Goal: Transaction & Acquisition: Purchase product/service

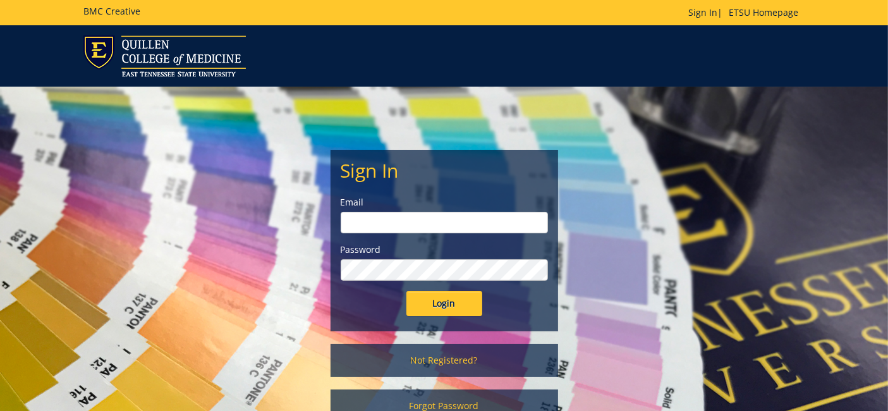
type input "etsuhealthprojects@etsu.edu"
click at [427, 306] on input "Login" at bounding box center [445, 303] width 76 height 25
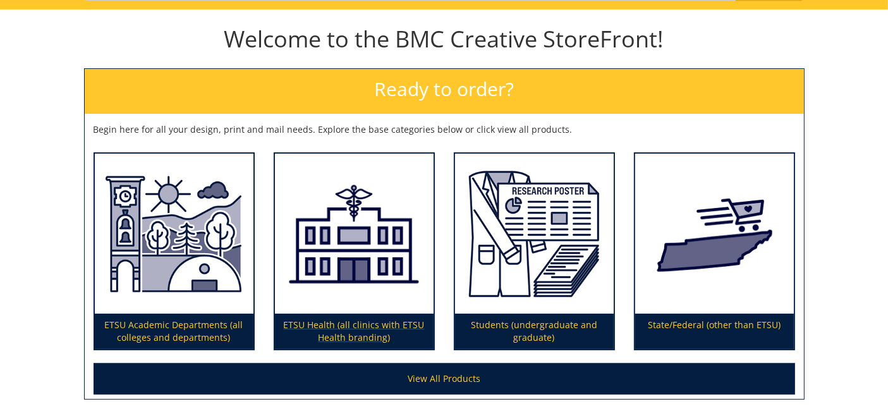
scroll to position [140, 0]
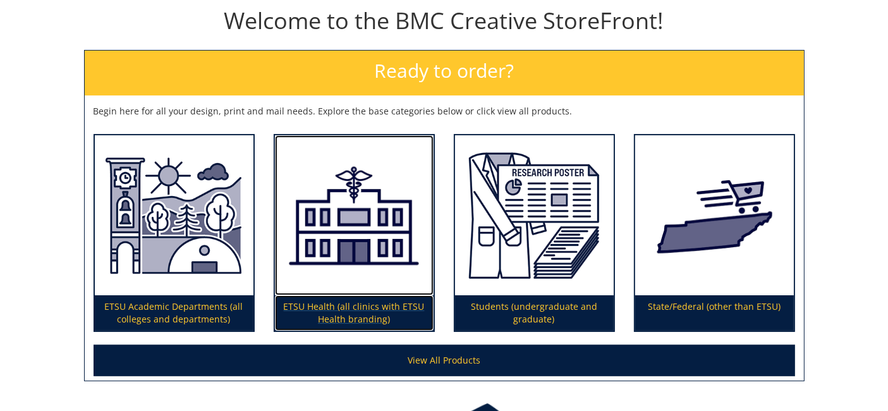
click at [369, 247] on img at bounding box center [354, 215] width 159 height 160
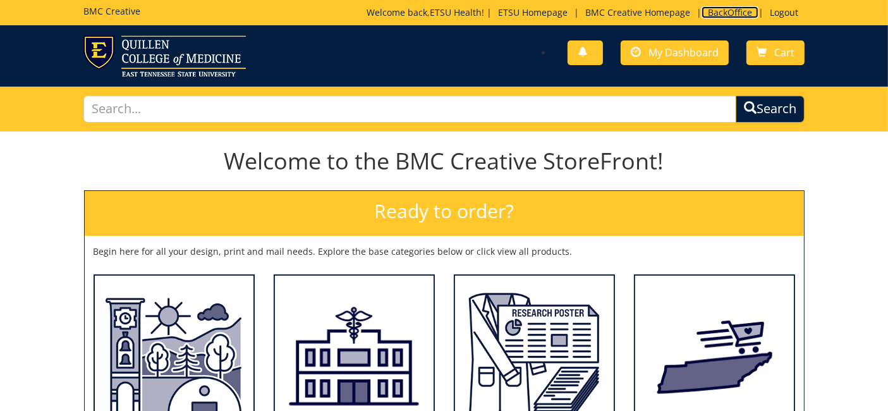
click at [721, 13] on link "BackOffice" at bounding box center [730, 12] width 57 height 12
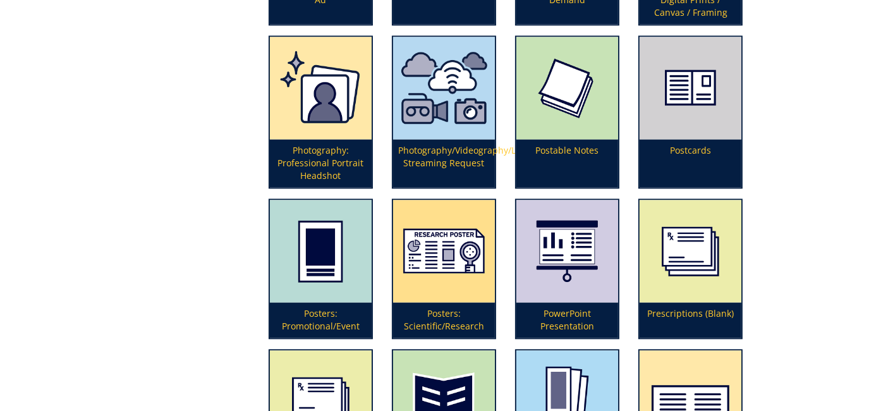
scroll to position [2739, 0]
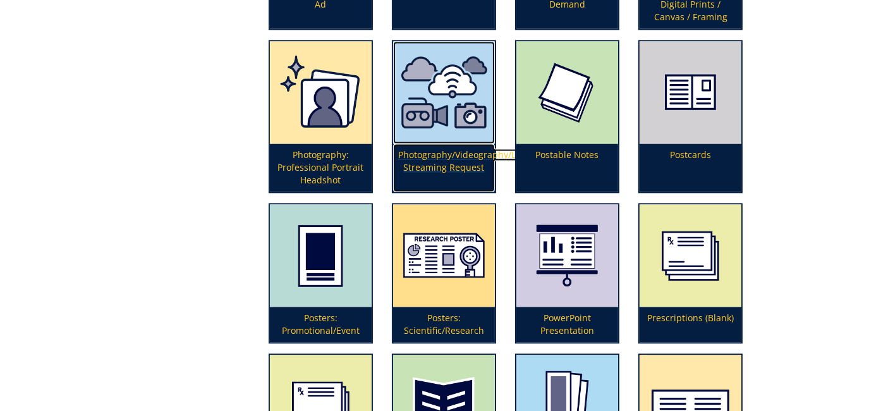
click at [453, 153] on p "Photography/Videography/Live Streaming Request" at bounding box center [444, 168] width 102 height 48
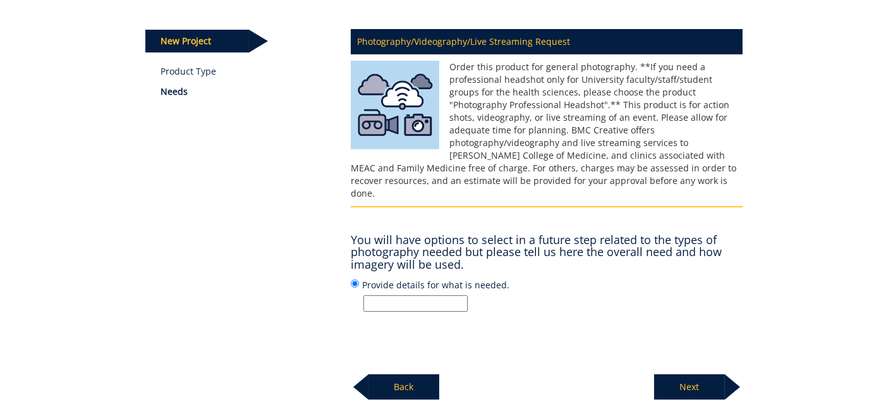
scroll to position [211, 0]
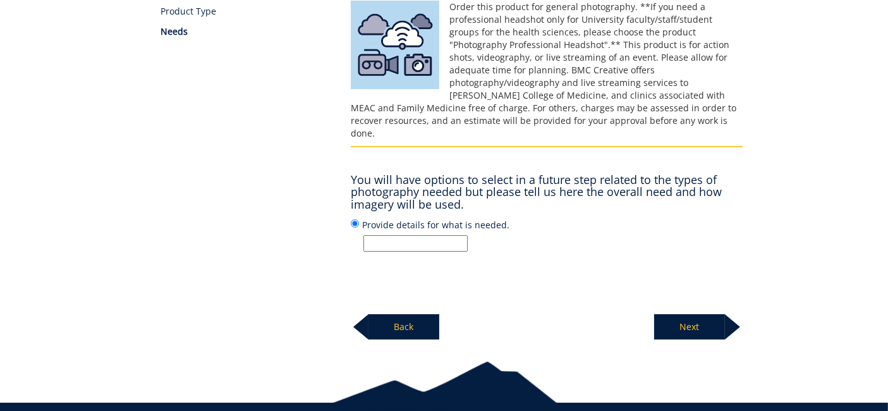
click at [425, 235] on input "Provide details for what is needed." at bounding box center [416, 243] width 104 height 16
click at [419, 235] on input "ETSU Health new provider marketing photo/video shoot - [PERSON_NAME]" at bounding box center [416, 243] width 104 height 16
click at [419, 235] on input "ETSU Health new provider marketing photo/video shoot - Dr. Joshua Starkey" at bounding box center [416, 243] width 104 height 16
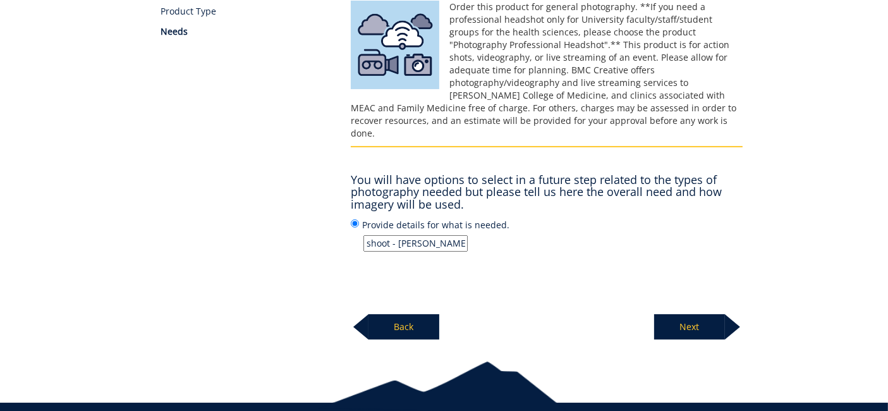
type input "ETSU Health new provider marketing photo/video shoot - [PERSON_NAME]"
click at [719, 314] on p "Next" at bounding box center [689, 326] width 71 height 25
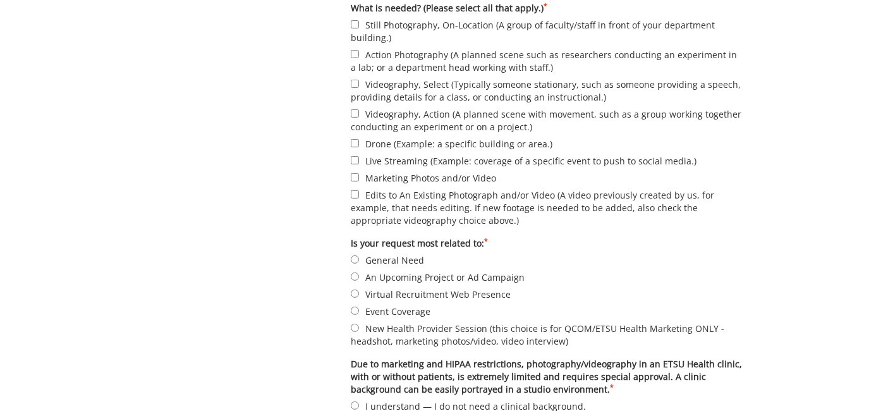
scroll to position [491, 0]
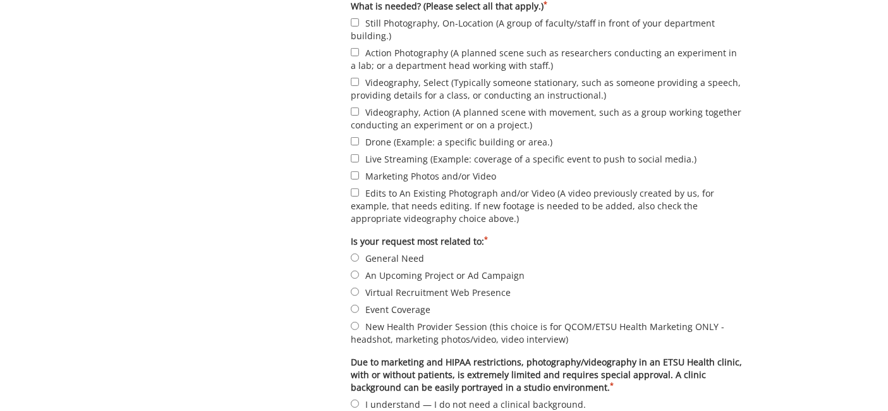
click at [413, 18] on label "Still Photography, On-Location (A group of faculty/staff in front of your depar…" at bounding box center [547, 29] width 392 height 27
click at [359, 18] on input "Still Photography, On-Location (A group of faculty/staff in front of your depar…" at bounding box center [355, 22] width 8 height 8
checkbox input "true"
click at [400, 79] on label "Videography, Select (Typically someone stationary, such as someone providing a …" at bounding box center [547, 88] width 392 height 27
click at [359, 79] on input "Videography, Select (Typically someone stationary, such as someone providing a …" at bounding box center [355, 82] width 8 height 8
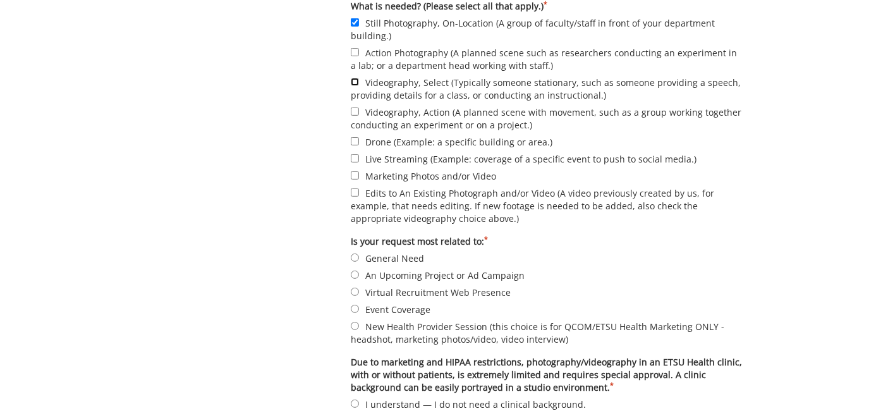
checkbox input "true"
click at [407, 177] on label "Marketing Photos and/or Video" at bounding box center [547, 176] width 392 height 14
click at [359, 177] on input "Marketing Photos and/or Video" at bounding box center [355, 175] width 8 height 8
checkbox input "true"
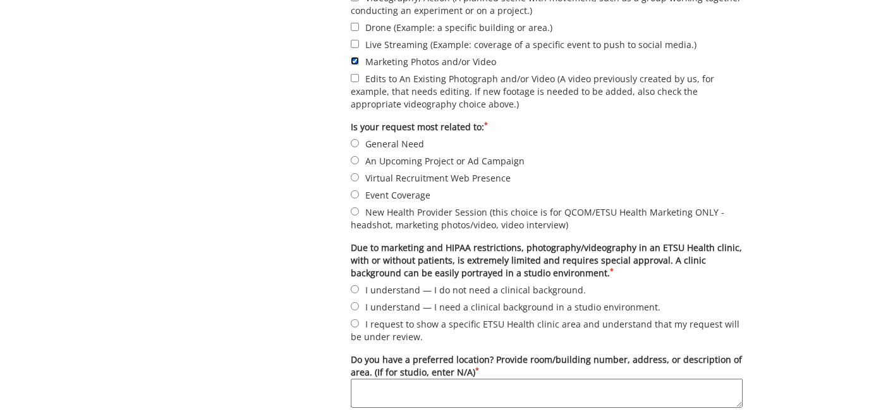
scroll to position [632, 0]
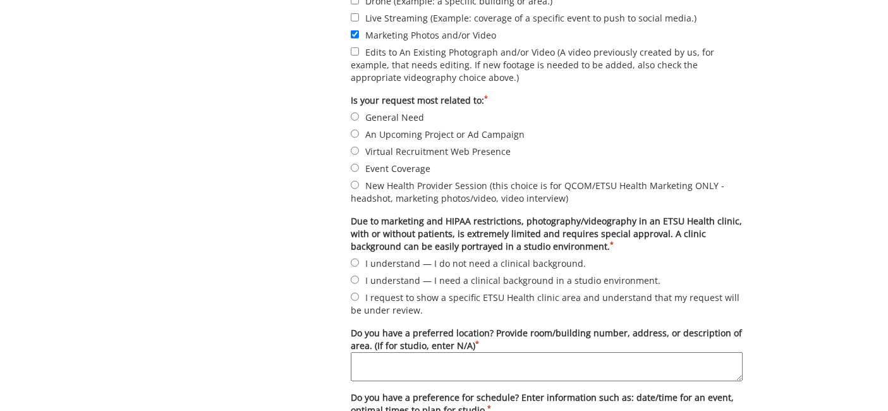
click at [418, 185] on label "New Health Provider Session (this choice is for QCOM/ETSU Health Marketing ONLY…" at bounding box center [547, 191] width 392 height 27
click at [359, 185] on input "New Health Provider Session (this choice is for QCOM/ETSU Health Marketing ONLY…" at bounding box center [355, 185] width 8 height 8
radio input "true"
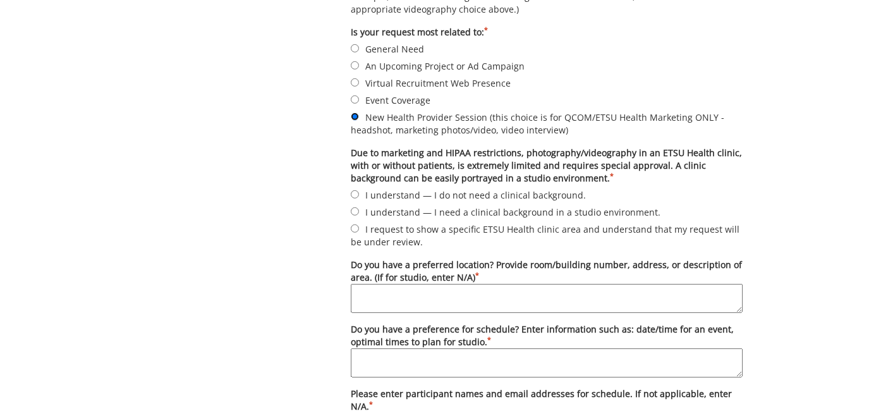
scroll to position [702, 0]
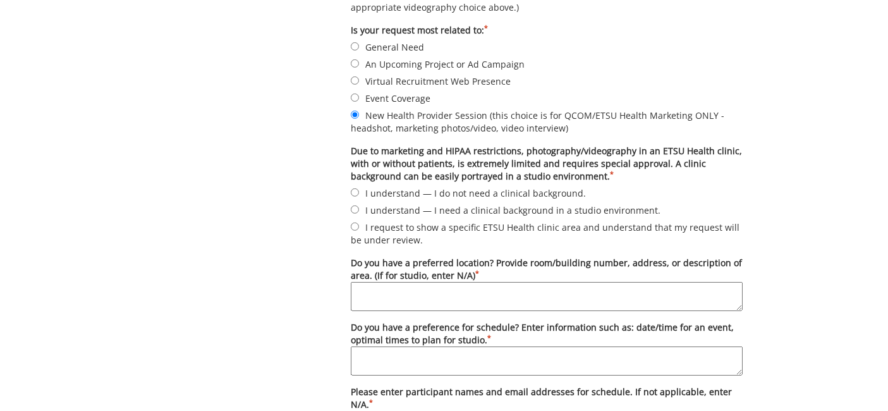
click at [489, 216] on label "I understand — I need a clinical background in a studio environment." at bounding box center [547, 210] width 392 height 14
click at [359, 214] on input "I understand — I need a clinical background in a studio environment." at bounding box center [355, 209] width 8 height 8
radio input "true"
click at [439, 295] on textarea "Do you have a preferred location? Provide room/building number, address, or des…" at bounding box center [547, 296] width 392 height 29
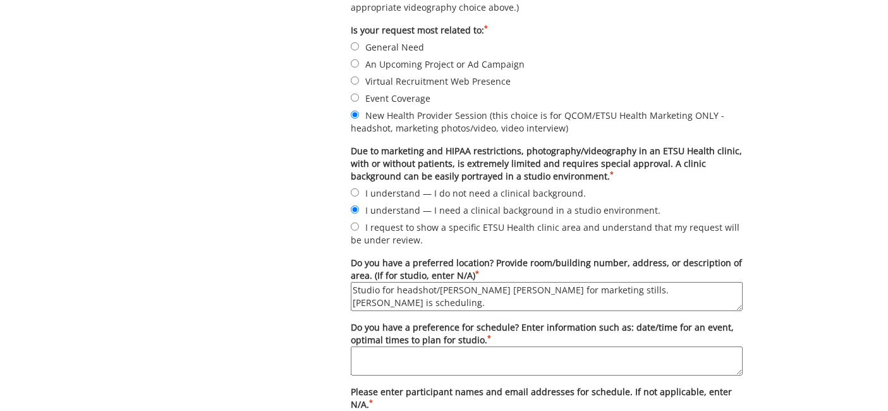
click at [560, 288] on textarea "Studio for headshot/Bishop Hall for marketing stills. Desiree is scheduling." at bounding box center [547, 296] width 392 height 29
type textarea "Studio for headshot/Bishop Hall for marketing stills/video. Desiree is scheduli…"
click at [560, 293] on textarea "Studio for headshot/Bishop Hall for marketing stills/video. Desiree is scheduli…" at bounding box center [547, 296] width 392 height 29
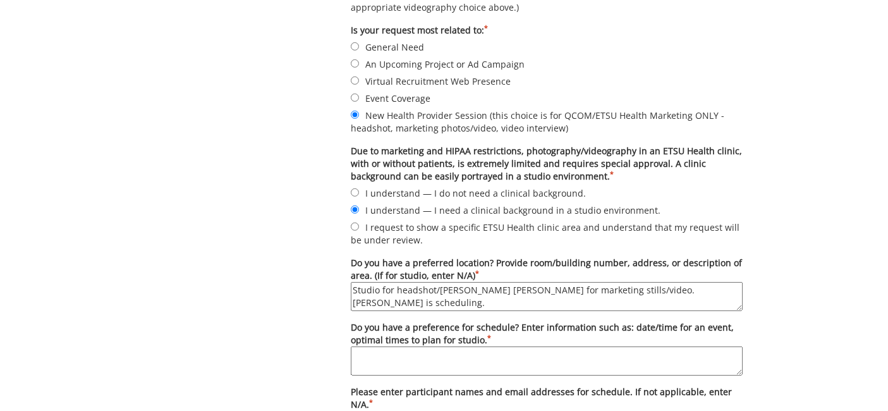
click at [446, 350] on textarea "Do you have a preference for schedule? Enter information such as: date/time for…" at bounding box center [547, 360] width 392 height 29
drag, startPoint x: 704, startPoint y: 285, endPoint x: 596, endPoint y: 275, distance: 109.2
click at [596, 275] on label "Do you have a preferred location? Provide room/building number, address, or des…" at bounding box center [547, 284] width 392 height 54
click at [431, 358] on textarea "Do you have a preference for schedule? Enter information such as: date/time for…" at bounding box center [547, 360] width 392 height 29
paste textarea "Desiree is scheduling."
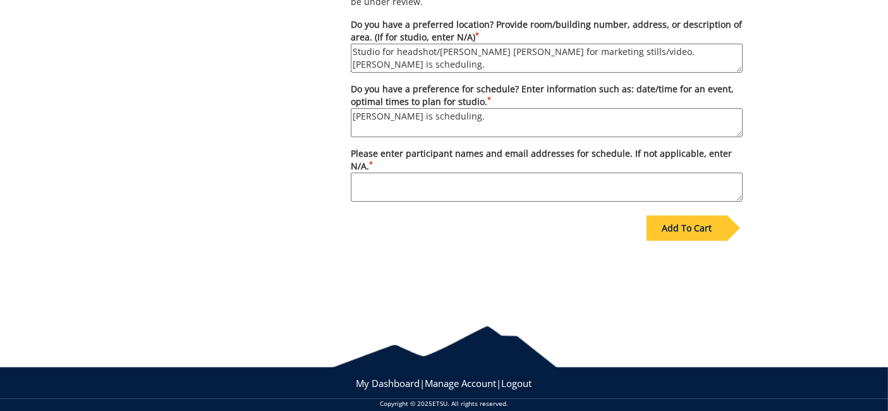
scroll to position [943, 0]
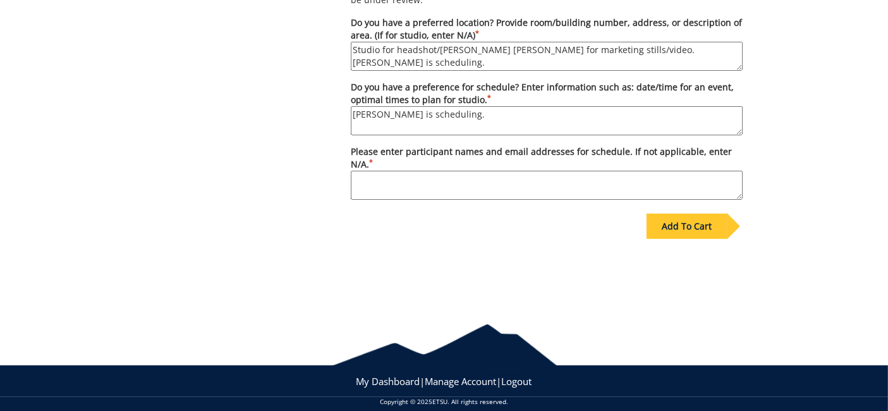
type textarea "Desiree is scheduling."
click at [425, 171] on textarea "Please enter participant names and email addresses for schedule. If not applica…" at bounding box center [547, 185] width 392 height 29
paste textarea "Desiree is scheduling."
type textarea "Desiree is scheduling."
click at [723, 214] on div "Add To Cart" at bounding box center [687, 226] width 80 height 25
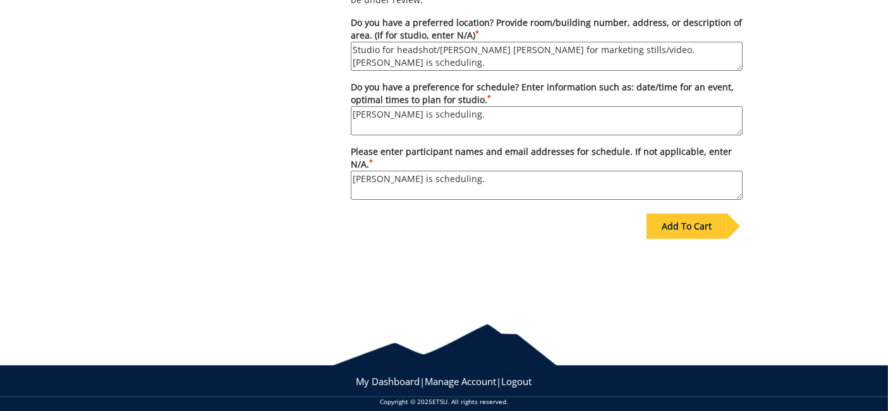
scroll to position [121, 0]
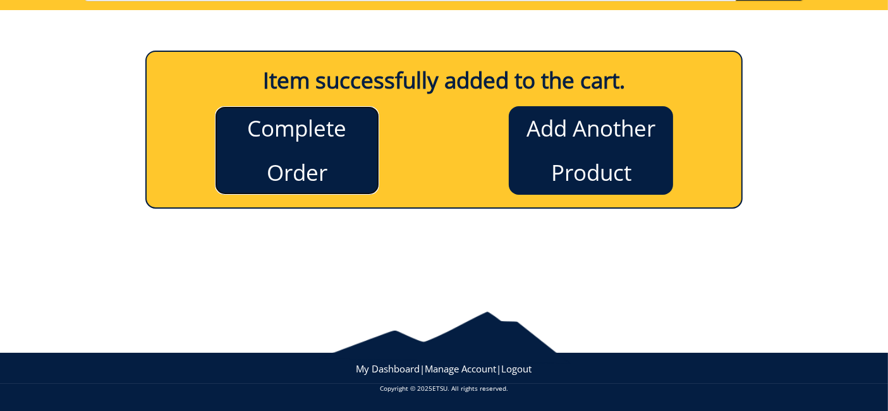
click at [336, 134] on link "Complete Order" at bounding box center [297, 150] width 164 height 89
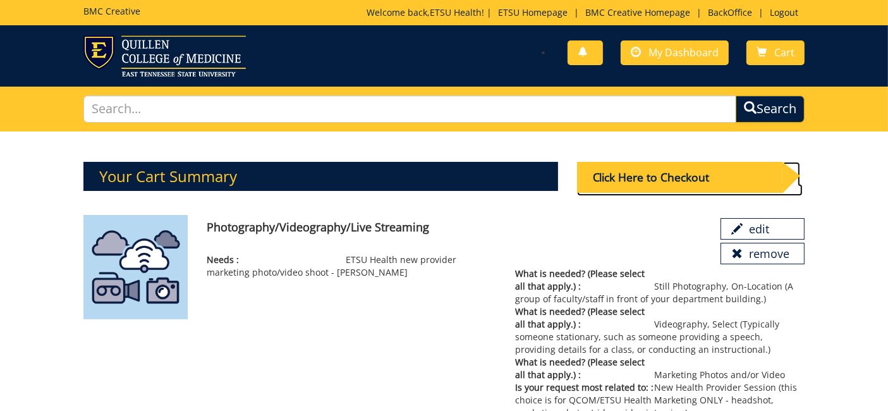
click at [637, 172] on div "Click Here to Checkout" at bounding box center [679, 177] width 205 height 31
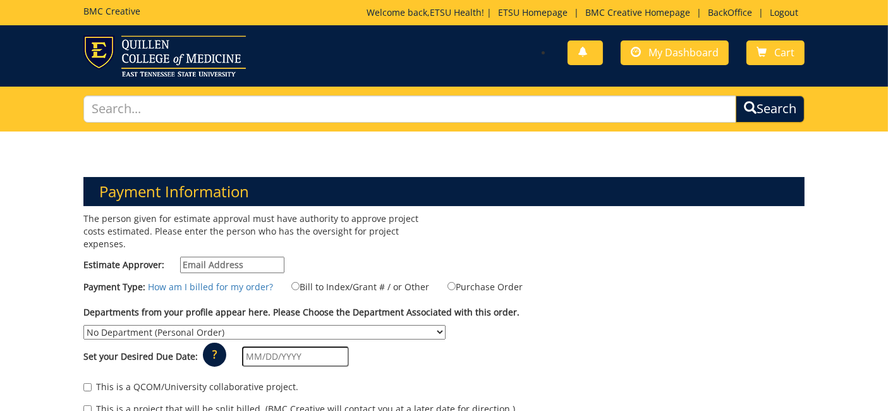
click at [224, 260] on div "The person given for estimate approval must have authority to approve project c…" at bounding box center [259, 245] width 370 height 67
click at [221, 257] on input "Estimate Approver:" at bounding box center [232, 265] width 104 height 16
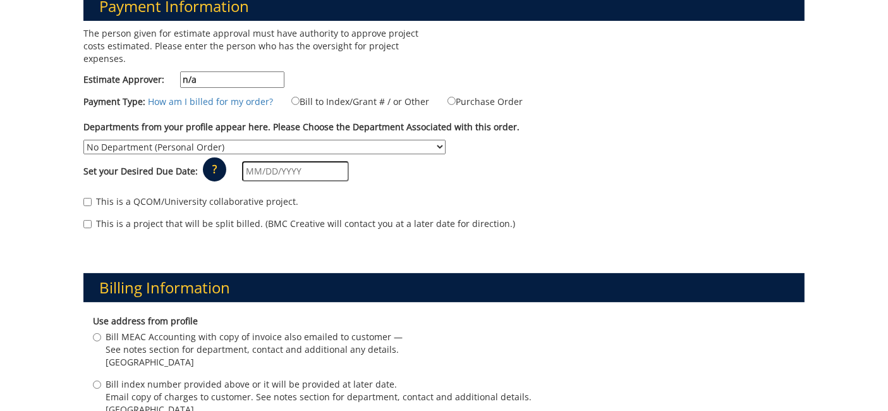
scroll to position [211, 0]
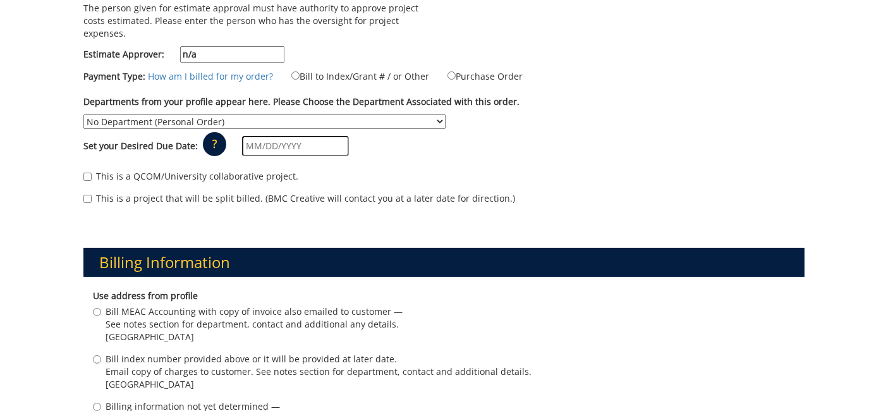
type input "n/a"
click at [327, 69] on label "Bill to Index/Grant # / or Other" at bounding box center [353, 76] width 154 height 14
click at [300, 71] on input "Bill to Index/Grant # / or Other" at bounding box center [295, 75] width 8 height 8
radio input "true"
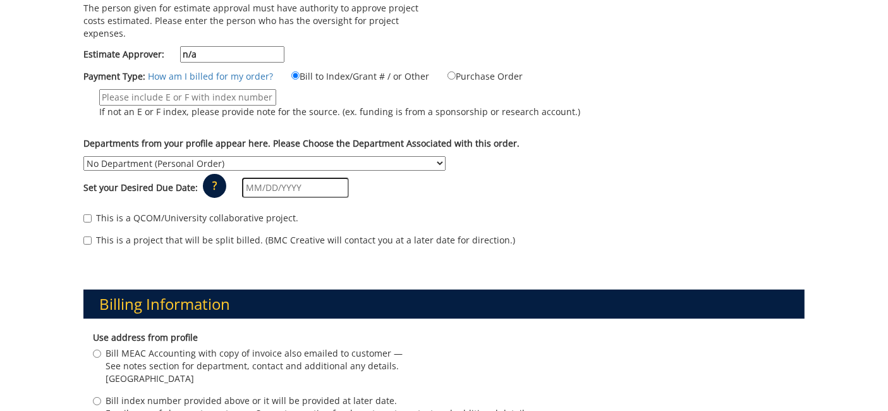
click at [233, 71] on div "Payment Type: How am I billed for my order? Bill to Index/Grant # / or Other" at bounding box center [444, 100] width 740 height 62
click at [226, 89] on input "If not an E or F index, please provide note for the source. (ex. funding is fro…" at bounding box center [187, 97] width 177 height 16
type input "n/a"
click at [248, 156] on select "No Department (Personal Order) Academic Affairs COM Anatomy and Cell Biology Bi…" at bounding box center [264, 163] width 362 height 15
select select "217"
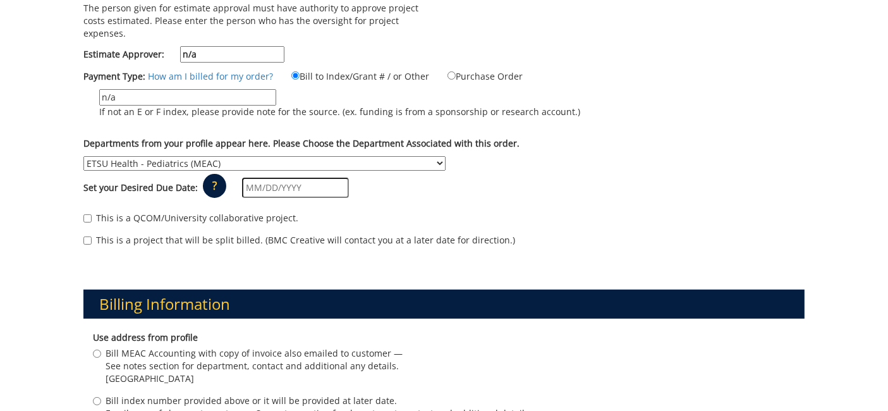
click at [83, 156] on select "No Department (Personal Order) Academic Affairs COM Anatomy and Cell Biology Bi…" at bounding box center [264, 163] width 362 height 15
click at [556, 109] on label "n/a If not an E or F index, please provide note for the source. (ex. funding is…" at bounding box center [331, 106] width 497 height 35
click at [276, 106] on input "n/a" at bounding box center [187, 97] width 177 height 16
click at [274, 178] on input "text" at bounding box center [295, 188] width 107 height 20
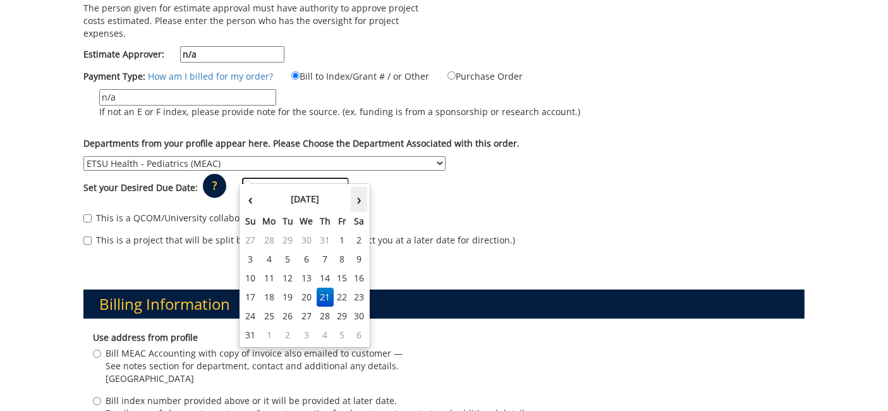
click at [362, 197] on th "›" at bounding box center [359, 199] width 16 height 25
click at [247, 201] on th "‹" at bounding box center [250, 199] width 17 height 25
click at [361, 200] on th "›" at bounding box center [359, 199] width 16 height 25
click at [338, 231] on td "5" at bounding box center [342, 240] width 17 height 19
type input "09/05/2025"
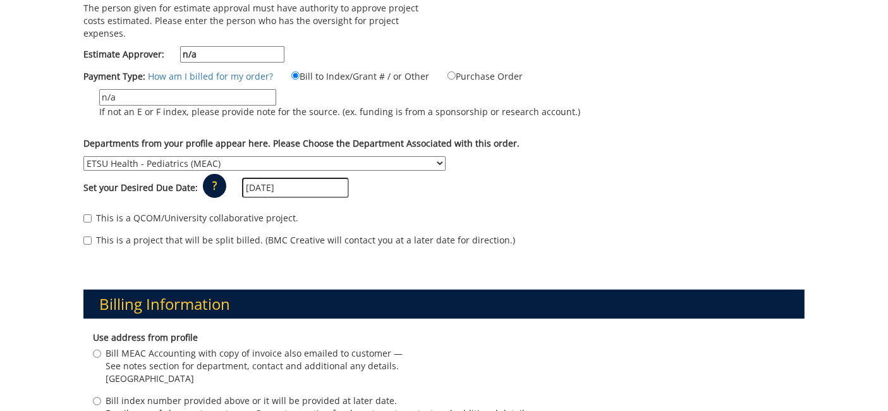
click at [448, 205] on div "This is a QCOM/University collaborative project. This is a project that will be…" at bounding box center [444, 232] width 740 height 54
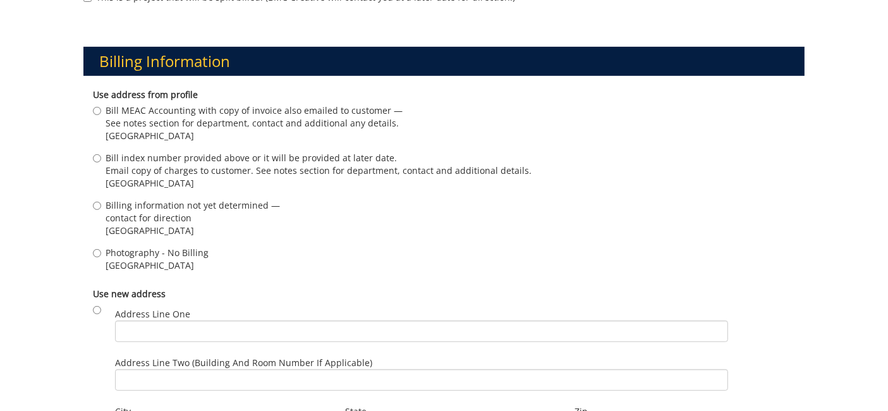
scroll to position [491, 0]
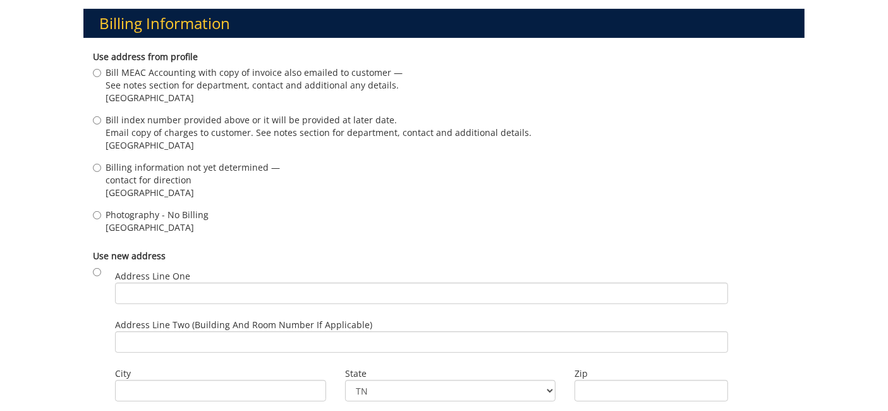
click at [126, 190] on div "Use address from profile Bill MEAC Accounting with copy of invoice also emailed…" at bounding box center [443, 143] width 721 height 199
click at [121, 209] on span "Photography - No Billing" at bounding box center [157, 215] width 103 height 13
click at [101, 211] on input "Photography - No Billing Johnson City , TN 37614" at bounding box center [97, 215] width 8 height 8
radio input "true"
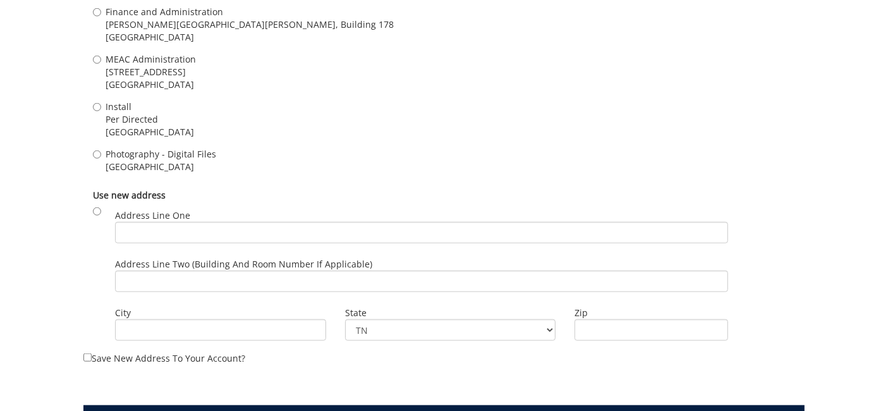
scroll to position [1264, 0]
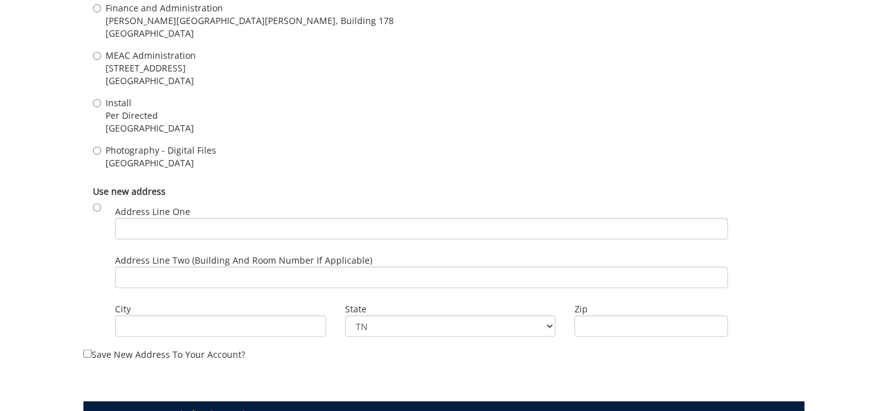
click at [150, 144] on span "Photography - Digital Files" at bounding box center [161, 150] width 111 height 13
click at [101, 147] on input "Photography - Digital Files Johnson City , TN 37614" at bounding box center [97, 151] width 8 height 8
radio input "true"
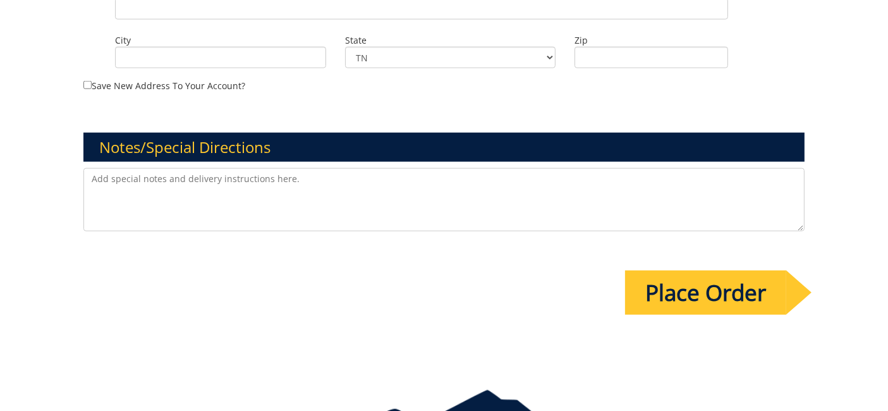
scroll to position [1545, 0]
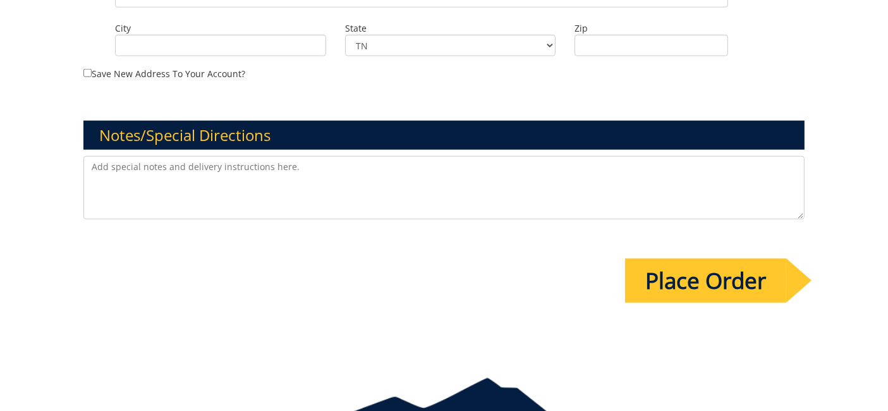
click at [228, 171] on textarea at bounding box center [443, 187] width 721 height 63
click at [225, 156] on textarea at bounding box center [443, 187] width 721 height 63
click at [221, 156] on textarea at bounding box center [443, 187] width 721 height 63
paste textarea "ETSU Health new provider marketing photo/video shoot - Dr. Joshua Starkey"
type textarea "ETSU Health new provider marketing photo/video shoot - Dr. Joshua Starkey, pedi…"
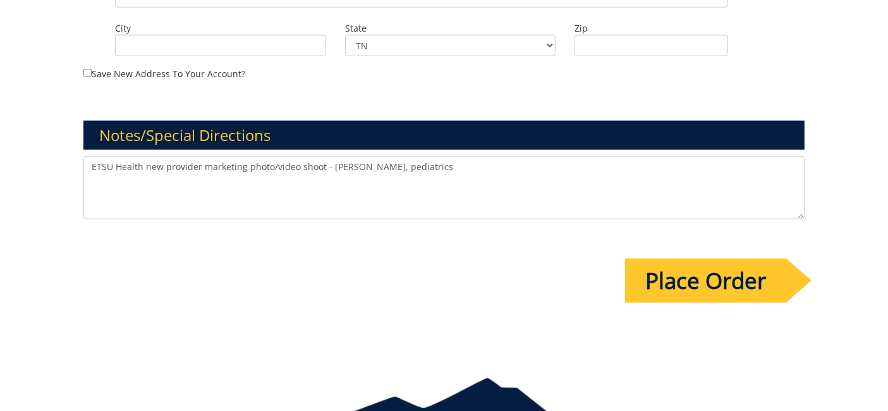
click at [722, 267] on input "Place Order" at bounding box center [705, 281] width 161 height 44
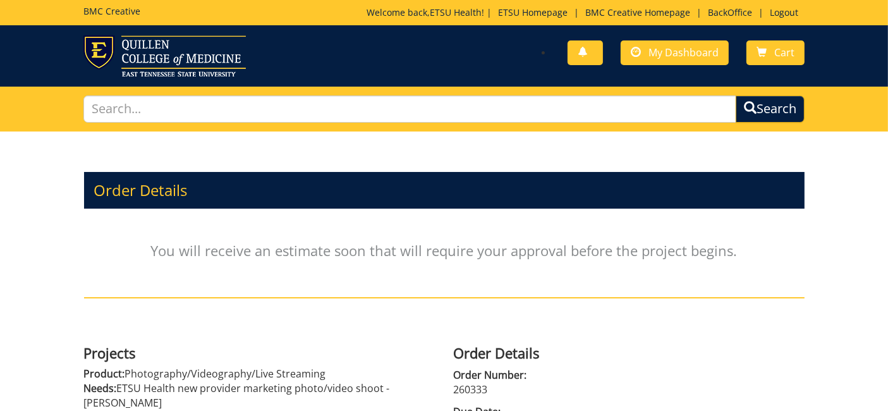
click at [477, 382] on p "260333" at bounding box center [629, 389] width 351 height 15
copy p "260333"
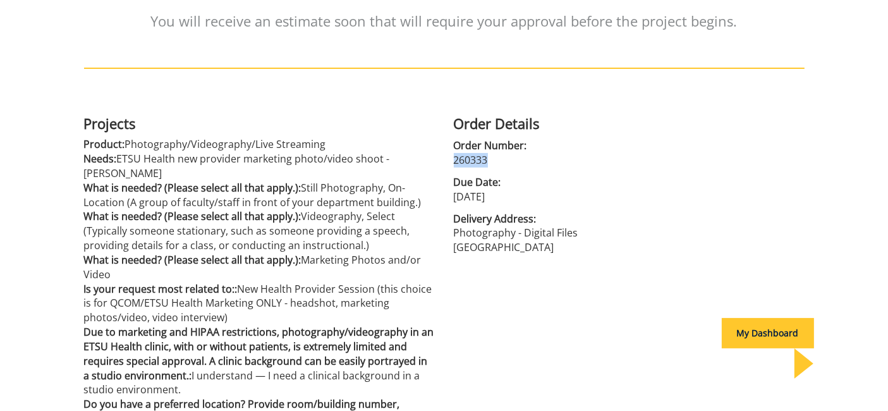
scroll to position [463, 0]
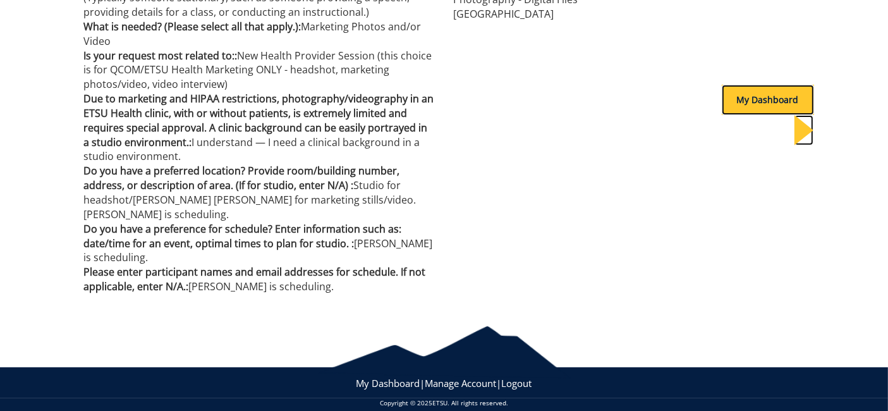
click at [759, 87] on div "My Dashboard" at bounding box center [768, 100] width 92 height 30
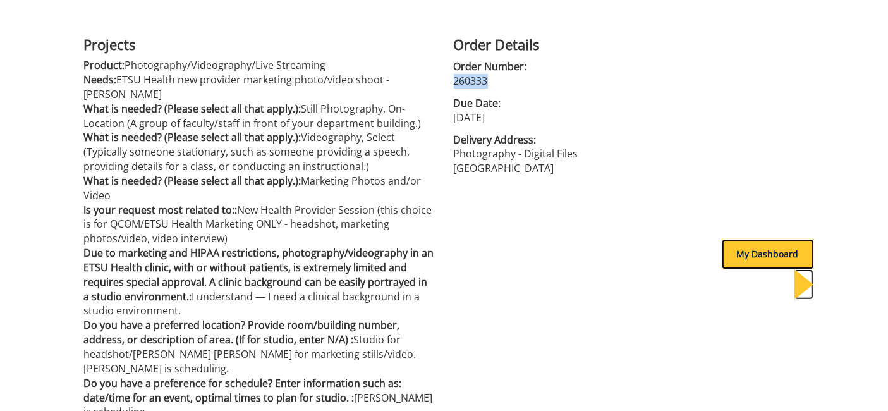
scroll to position [0, 0]
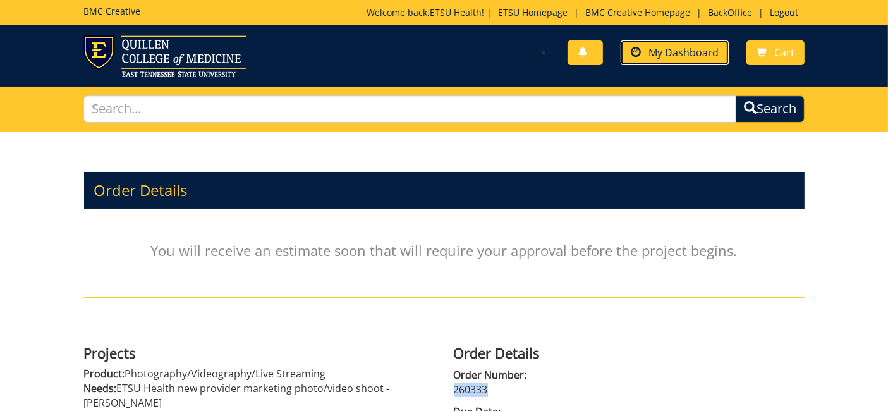
click at [696, 42] on link "My Dashboard" at bounding box center [675, 52] width 108 height 25
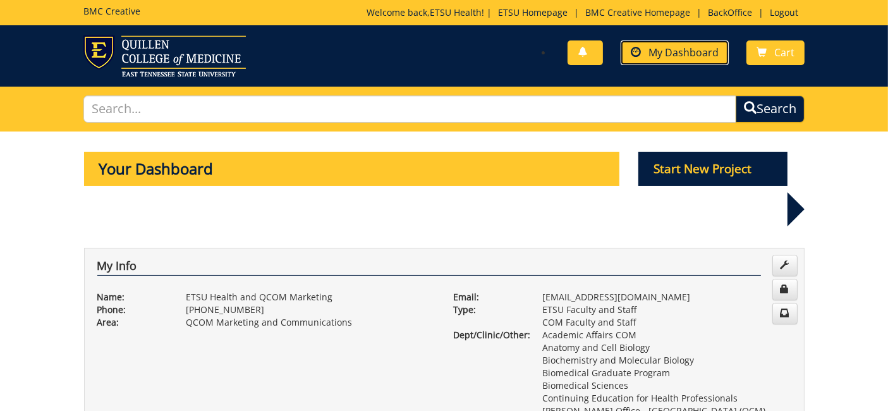
click at [688, 43] on link "My Dashboard" at bounding box center [675, 52] width 108 height 25
click at [635, 49] on span at bounding box center [636, 52] width 10 height 10
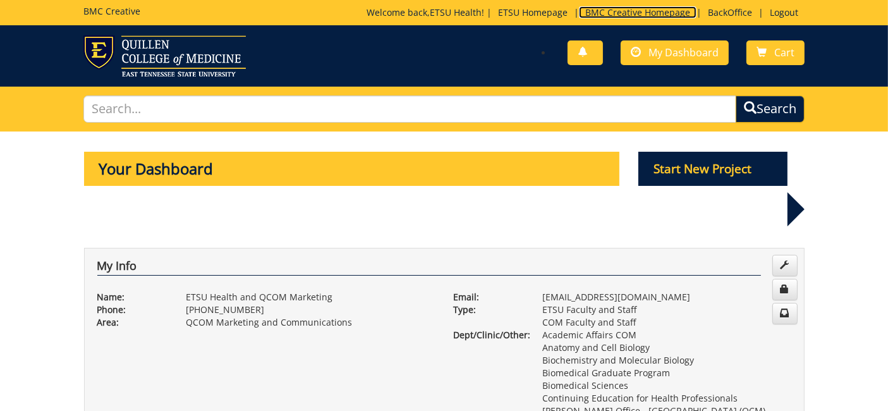
click at [604, 8] on link "BMC Creative Homepage" at bounding box center [638, 12] width 118 height 12
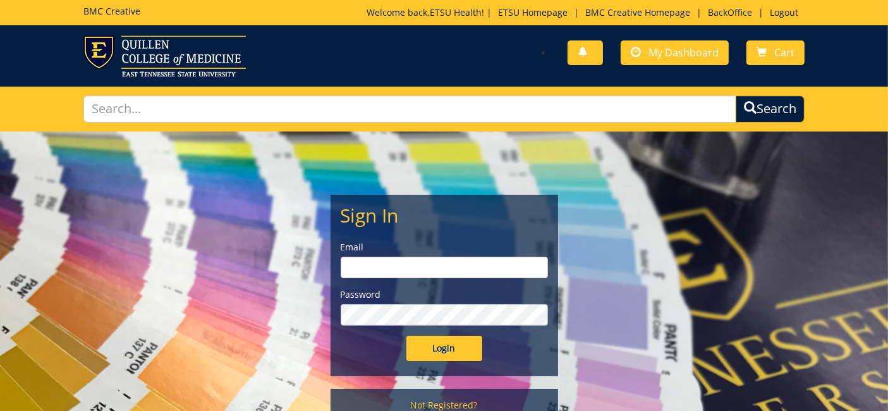
type input "etsuhealthprojects@etsu.edu"
click at [448, 342] on input "Login" at bounding box center [445, 348] width 76 height 25
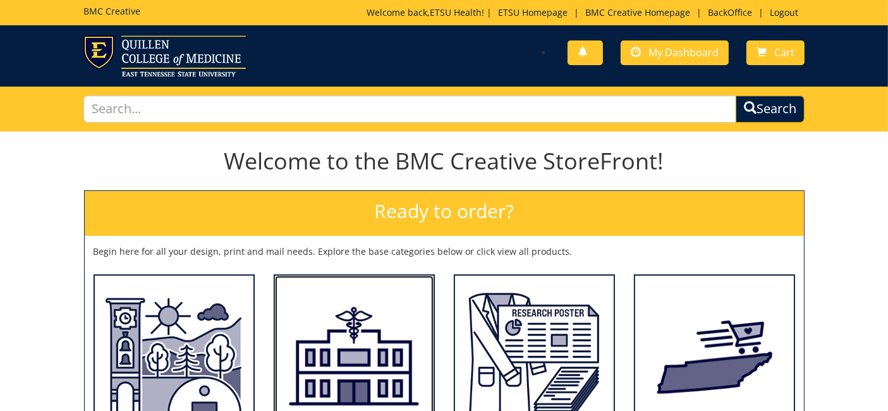
drag, startPoint x: 357, startPoint y: 330, endPoint x: 352, endPoint y: 321, distance: 10.7
click at [357, 329] on img at bounding box center [354, 356] width 159 height 160
